Goal: Task Accomplishment & Management: Manage account settings

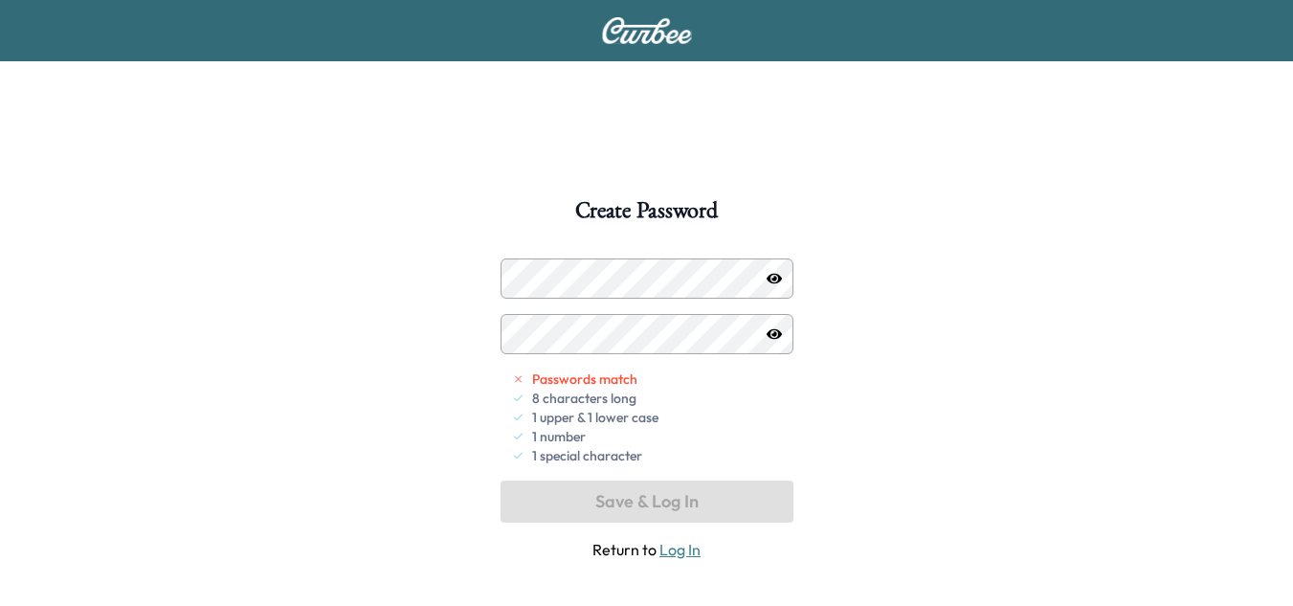
click at [775, 279] on icon "button" at bounding box center [774, 278] width 15 height 11
click at [775, 279] on icon "button" at bounding box center [774, 278] width 15 height 12
click at [659, 354] on div "Passwords match 8 characters long 1 upper & 1 lower case 1 number 1 special cha…" at bounding box center [647, 409] width 293 height 303
click at [777, 286] on div at bounding box center [774, 278] width 23 height 23
click at [777, 282] on icon "button" at bounding box center [774, 278] width 15 height 11
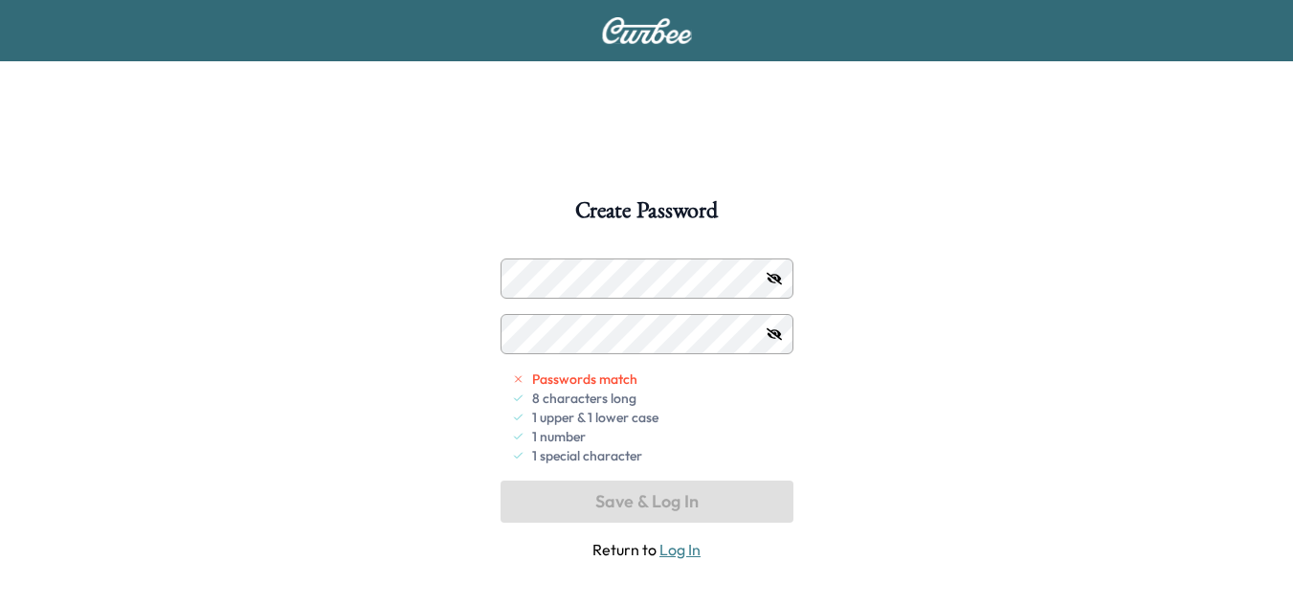
click at [765, 274] on div at bounding box center [774, 278] width 23 height 23
click at [774, 278] on icon "button" at bounding box center [774, 278] width 15 height 12
click at [428, 317] on div "Create Password Passwords match 8 characters long 1 upper & 1 lower case 1 numb…" at bounding box center [646, 502] width 1293 height 606
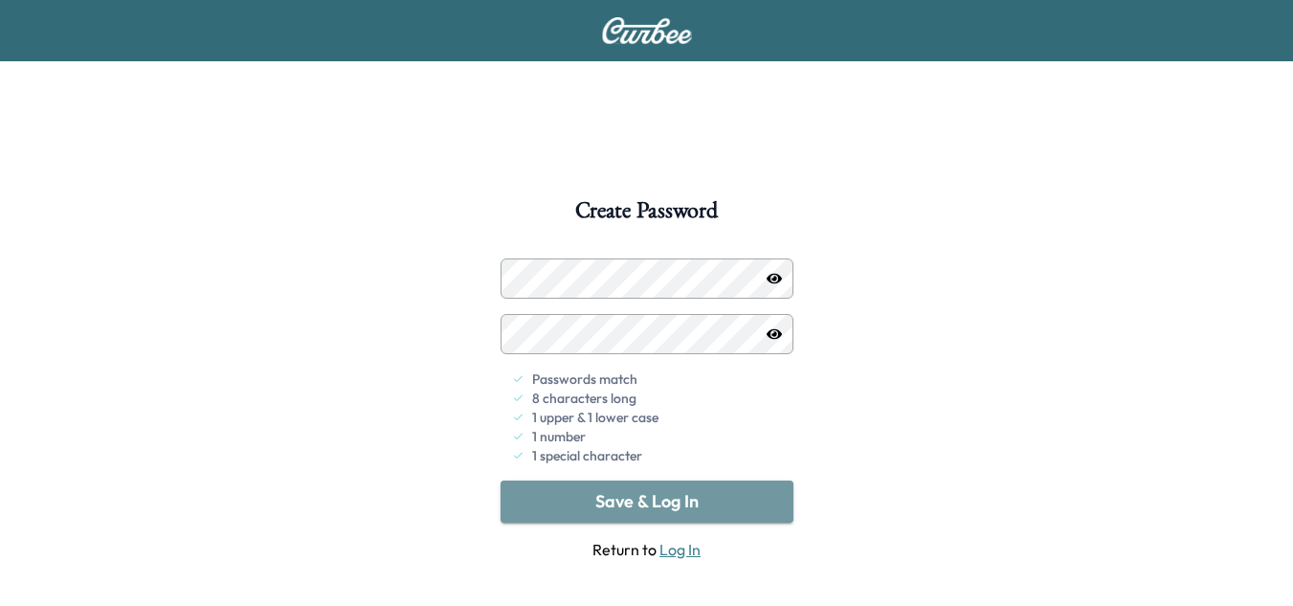
click at [687, 502] on button "Save & Log In" at bounding box center [647, 502] width 293 height 42
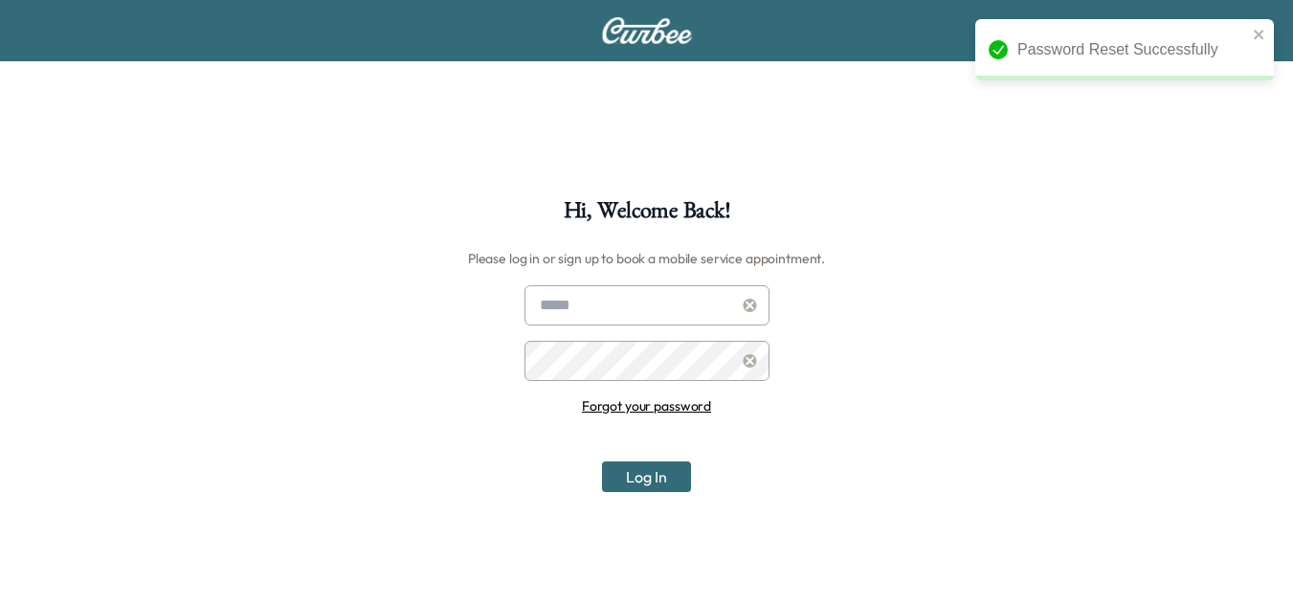
type input "**********"
click at [672, 301] on input "**********" at bounding box center [647, 305] width 245 height 40
click at [630, 482] on button "Log In" at bounding box center [646, 476] width 89 height 31
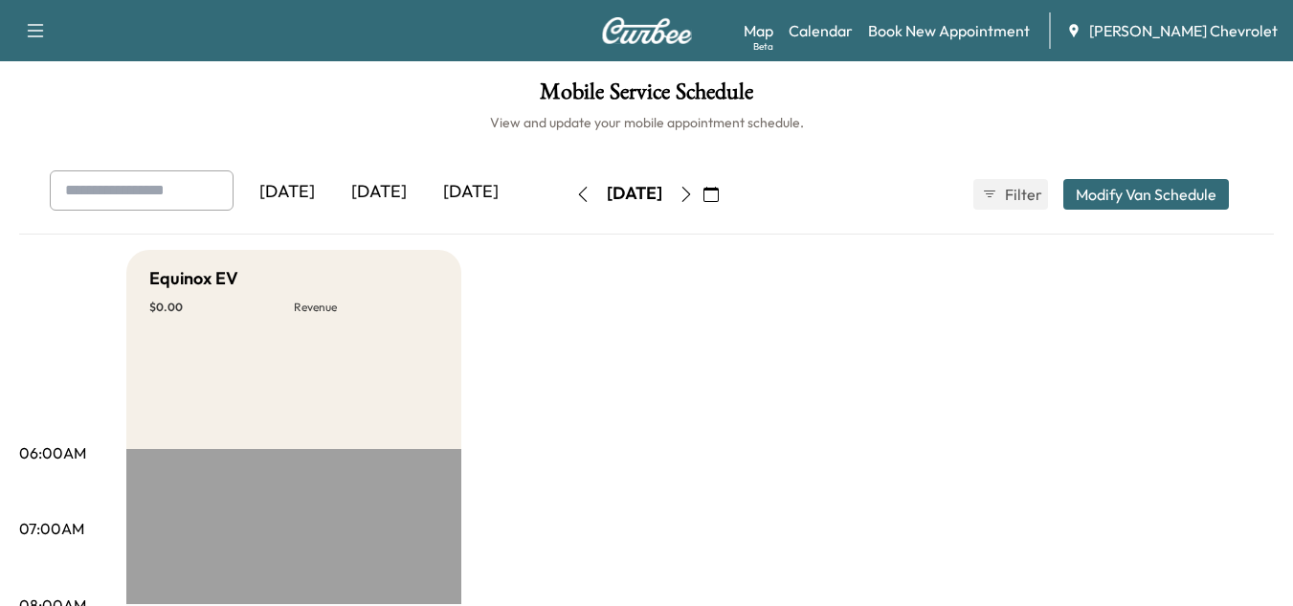
click at [728, 193] on div "[DATE] September 2025 S M T W T F S 31 1 2 3 4 5 6 7 8 9 10 11 12 13 14 15 16 1…" at bounding box center [647, 194] width 161 height 31
click at [719, 191] on icon "button" at bounding box center [711, 194] width 15 height 15
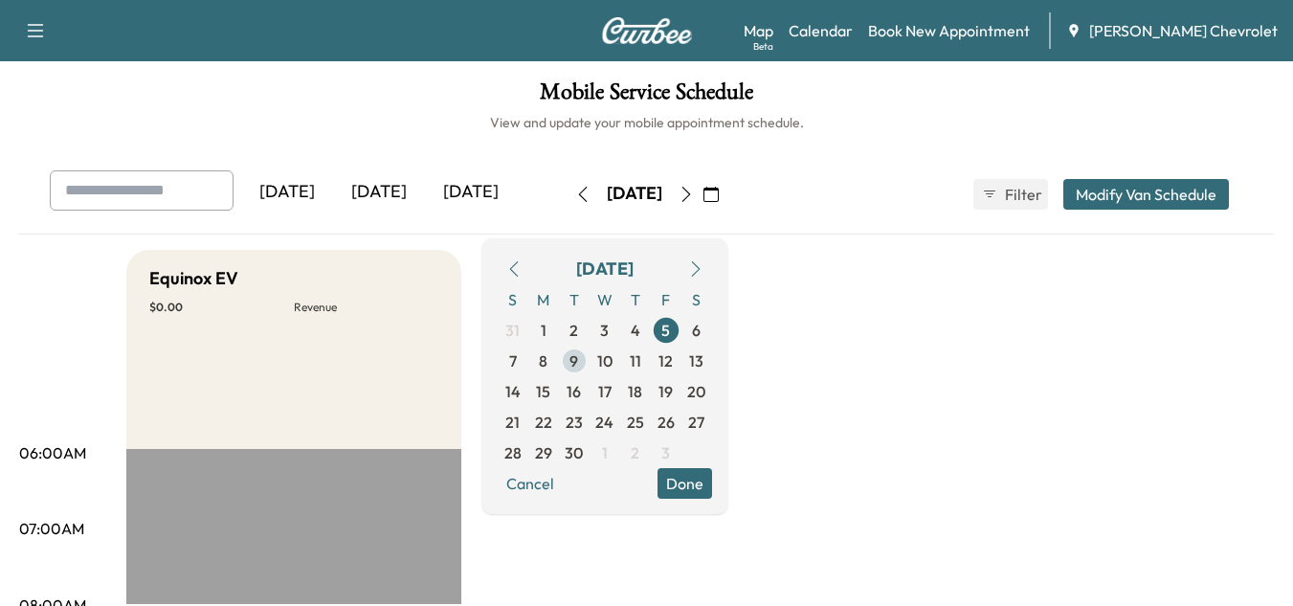
click at [578, 359] on span "9" at bounding box center [574, 360] width 9 height 23
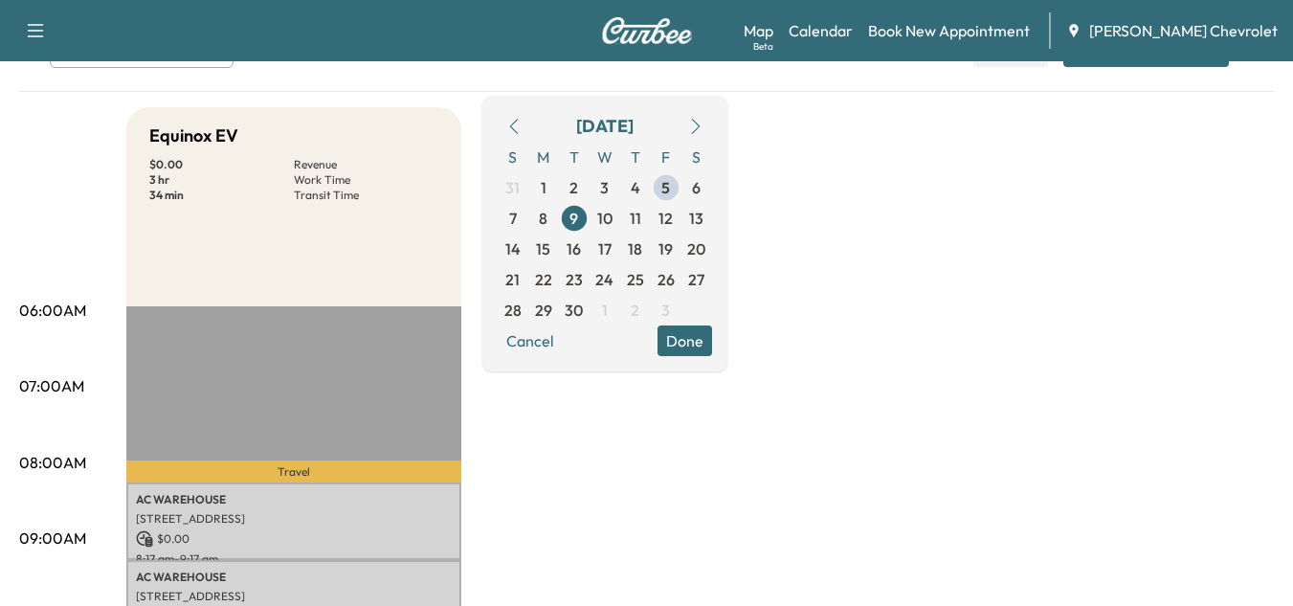
scroll to position [96, 0]
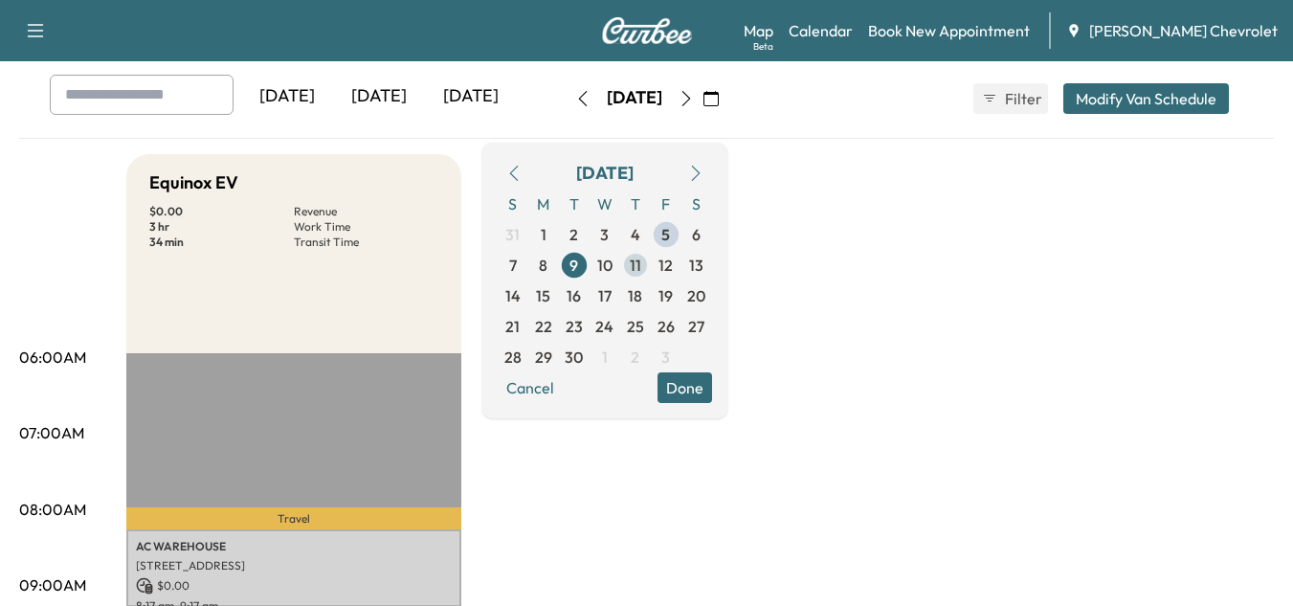
click at [641, 267] on span "11" at bounding box center [635, 265] width 11 height 23
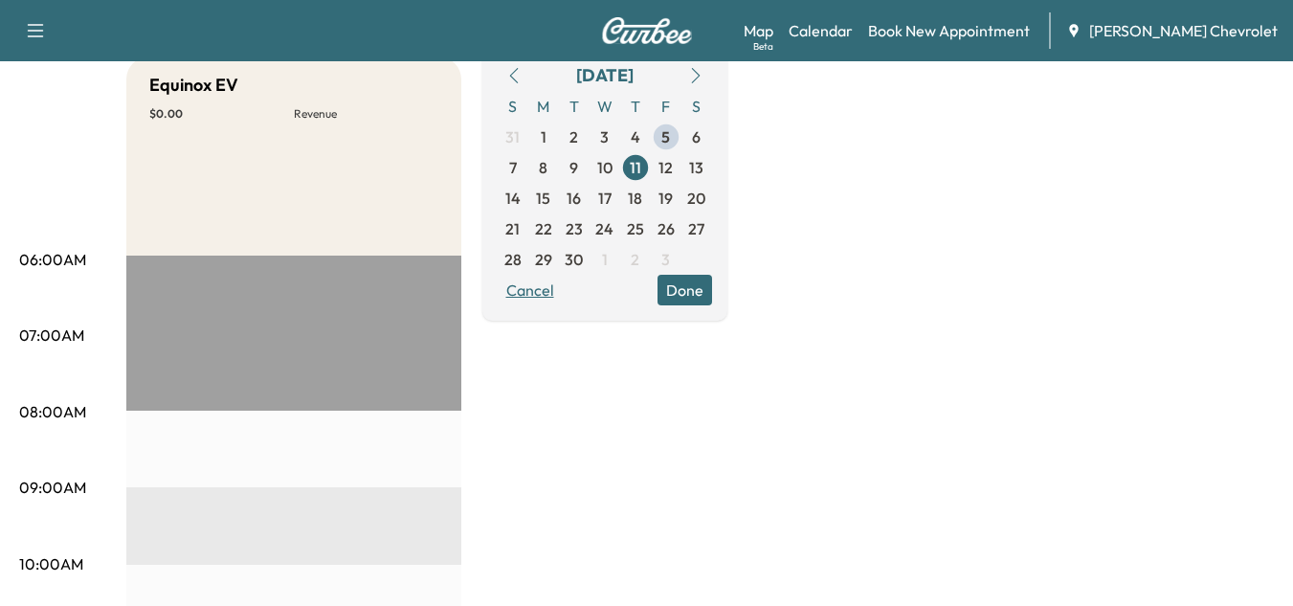
scroll to position [191, 0]
click at [673, 177] on span "12" at bounding box center [666, 169] width 14 height 23
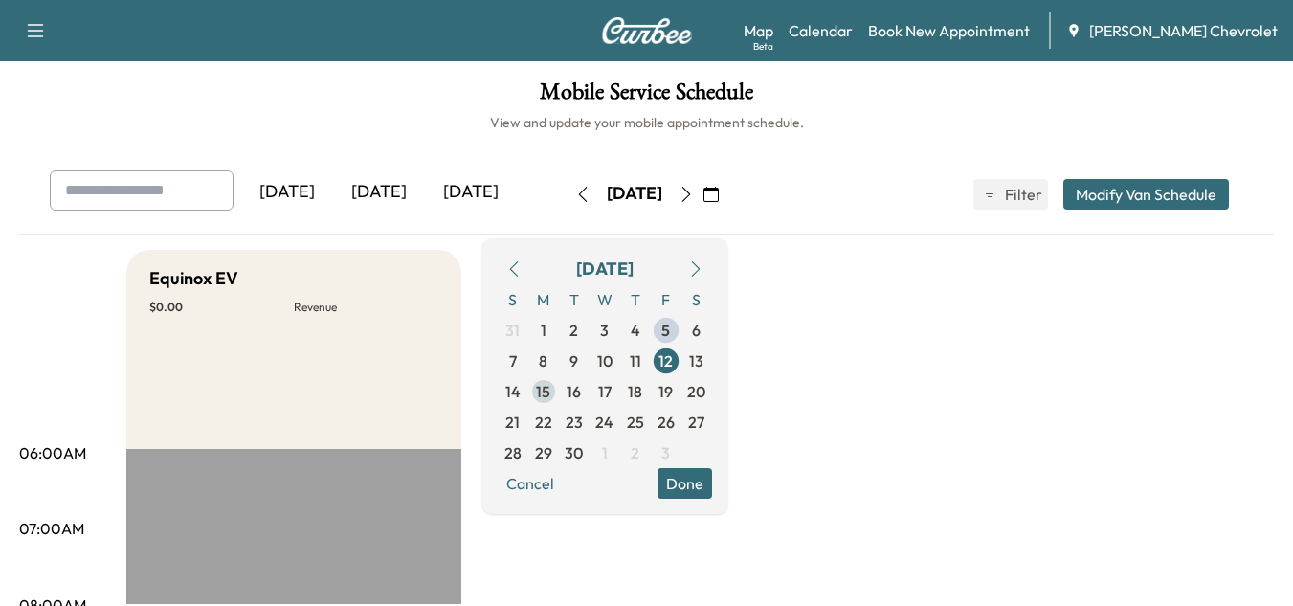
click at [550, 388] on span "15" at bounding box center [543, 391] width 14 height 23
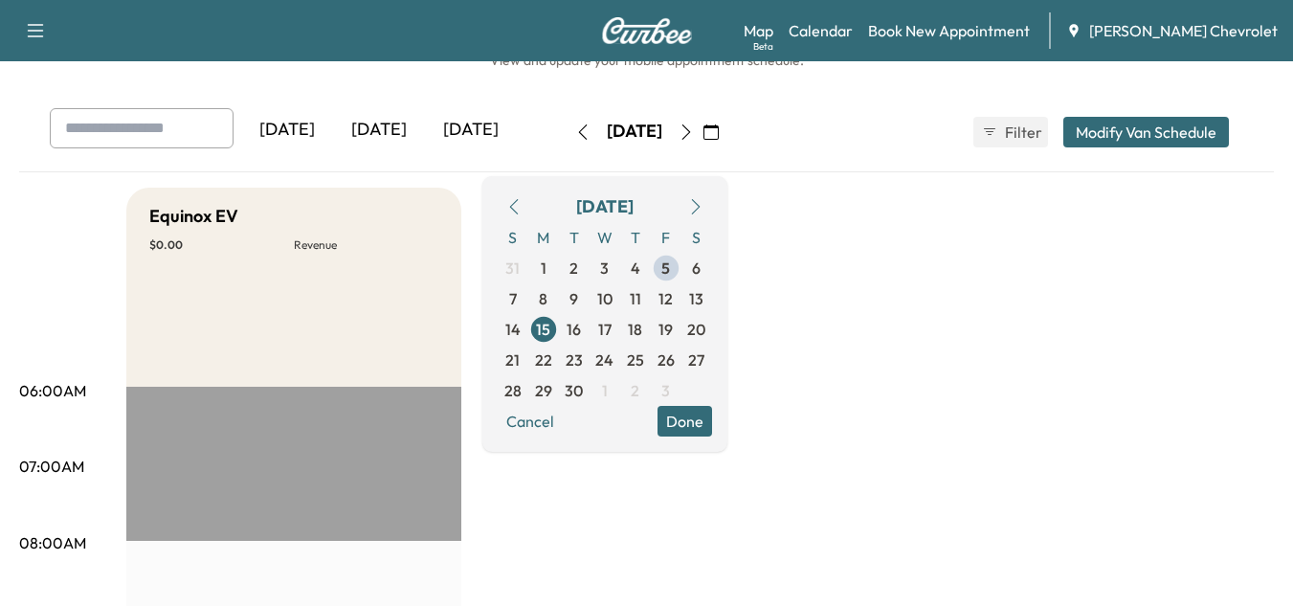
scroll to position [96, 0]
